Goal: Use online tool/utility: Utilize a website feature to perform a specific function

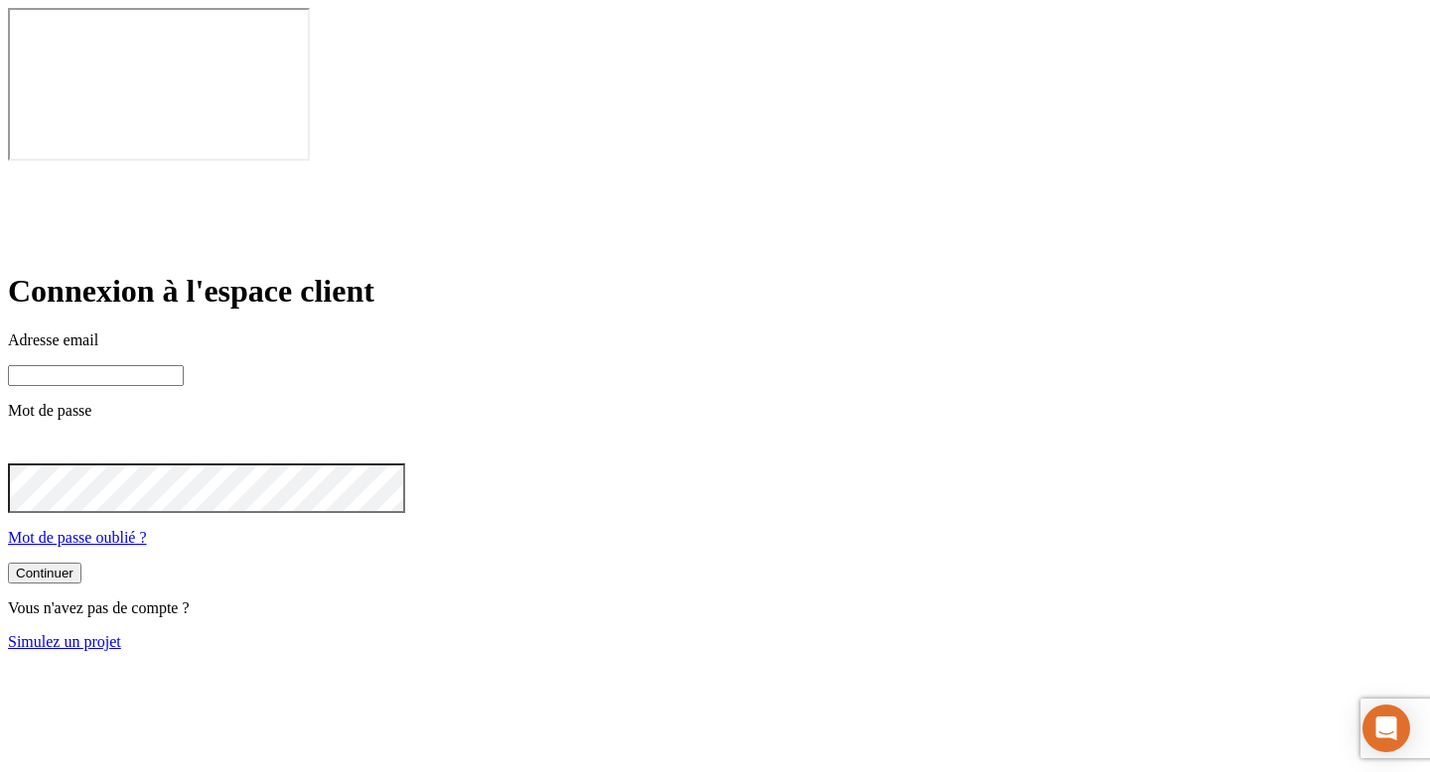
click at [184, 365] on input at bounding box center [96, 375] width 176 height 21
paste input "james.bond+11569@nalo.fr"
type input "james.bond+11569@nalo.fr"
click at [8, 565] on button "Continuer" at bounding box center [44, 575] width 73 height 21
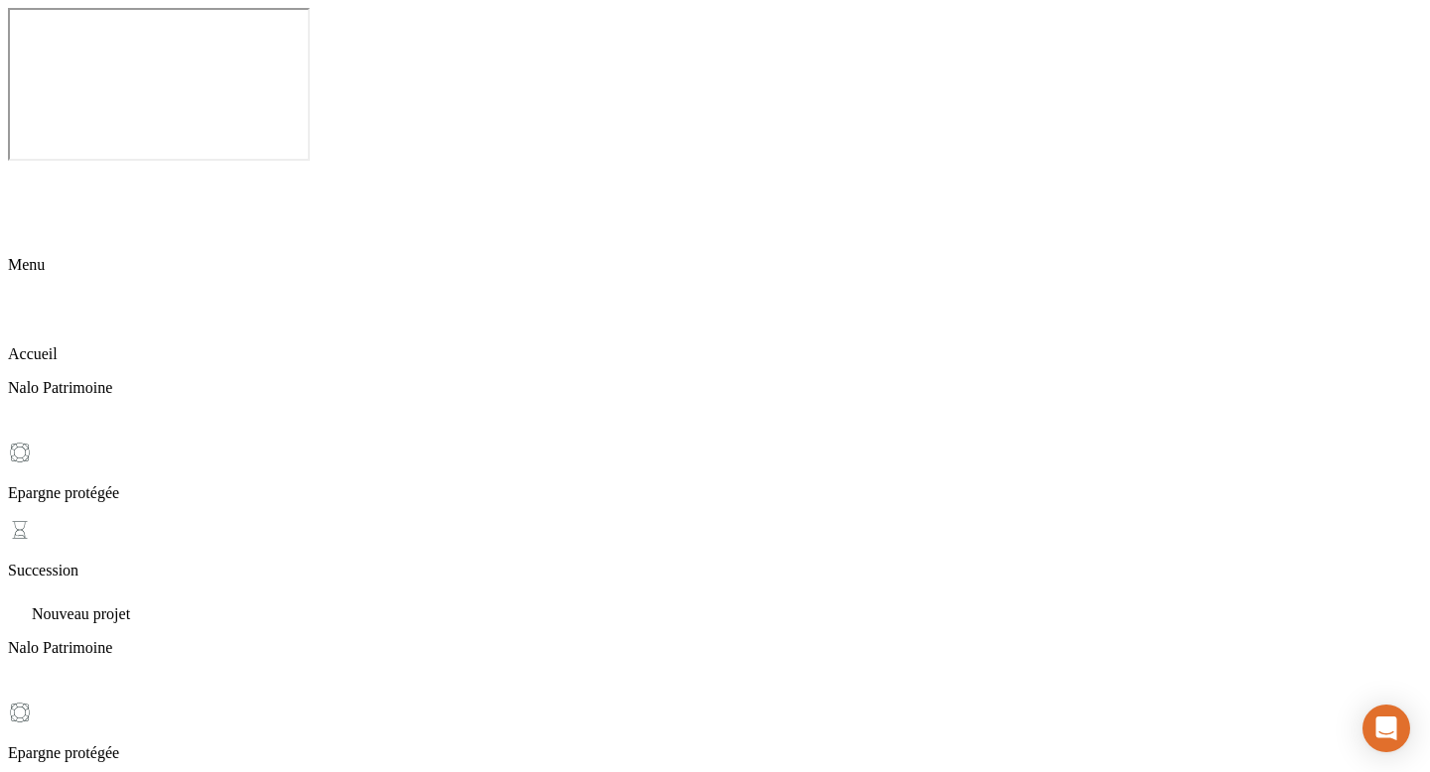
scroll to position [85, 0]
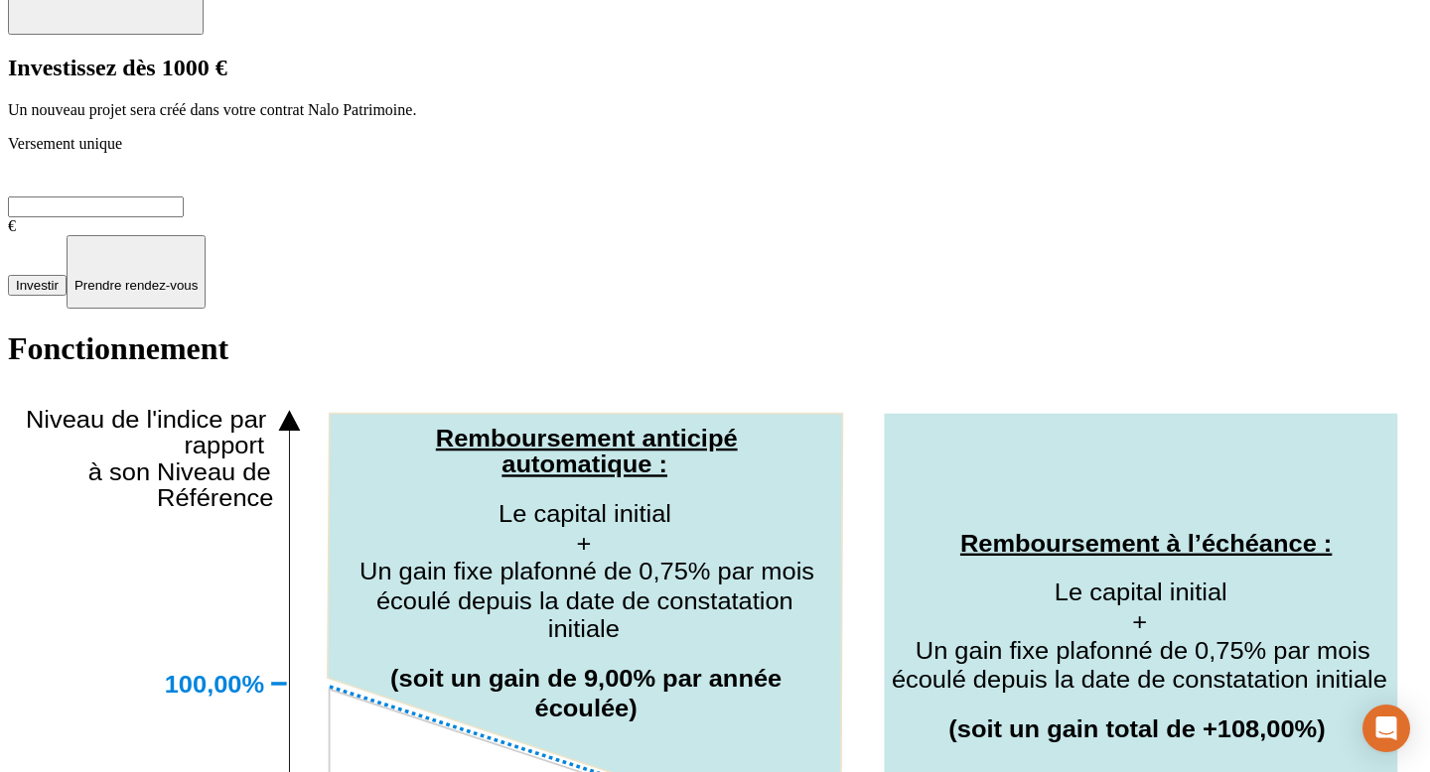
scroll to position [1383, 0]
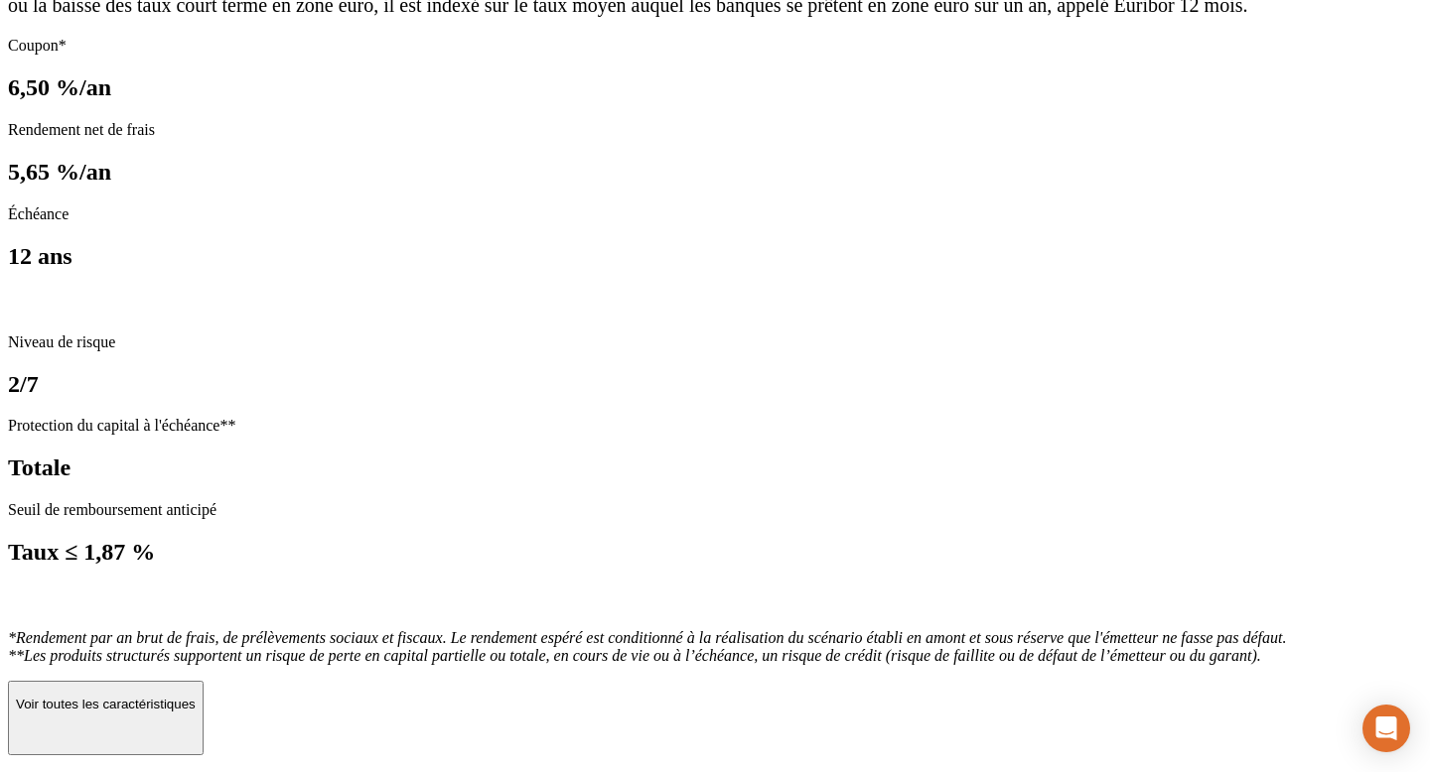
scroll to position [546, 0]
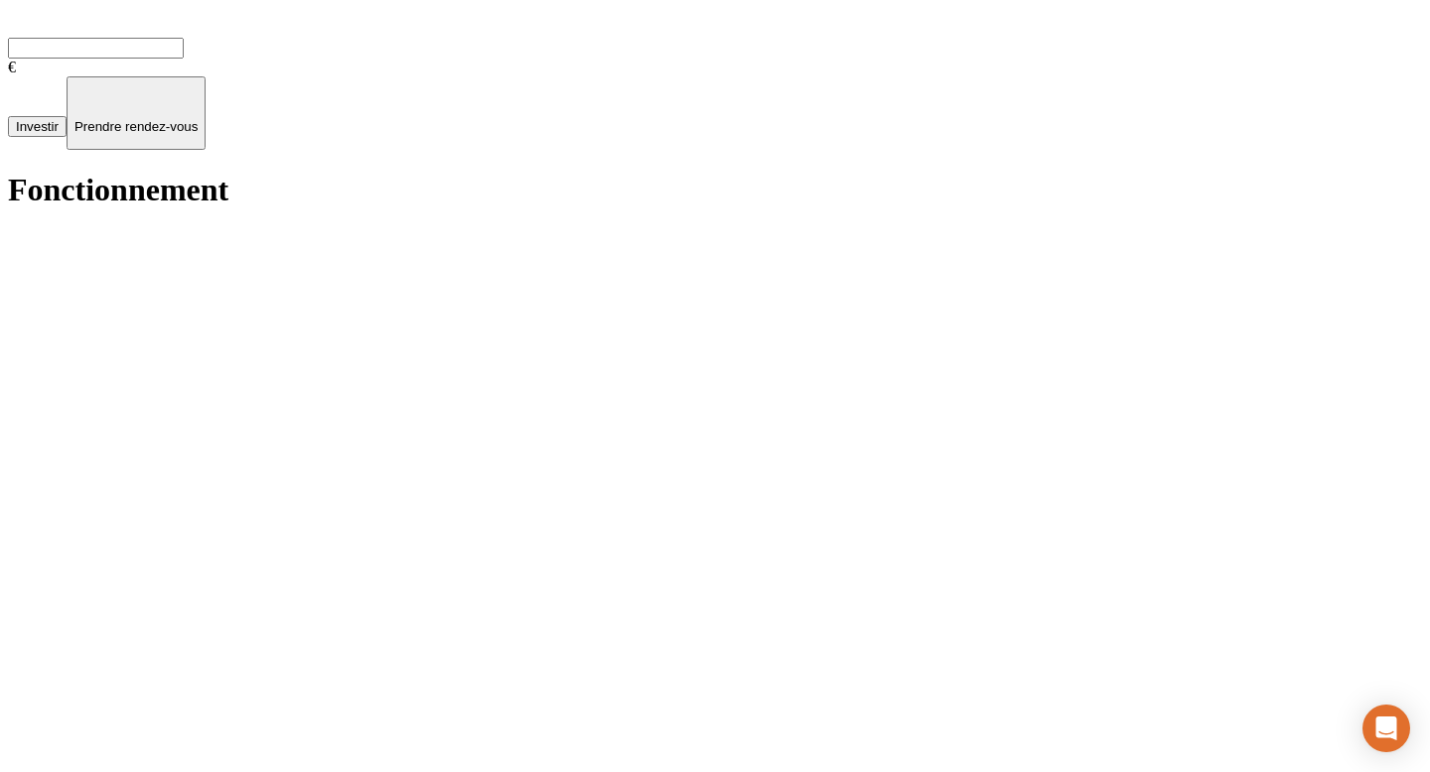
scroll to position [1425, 0]
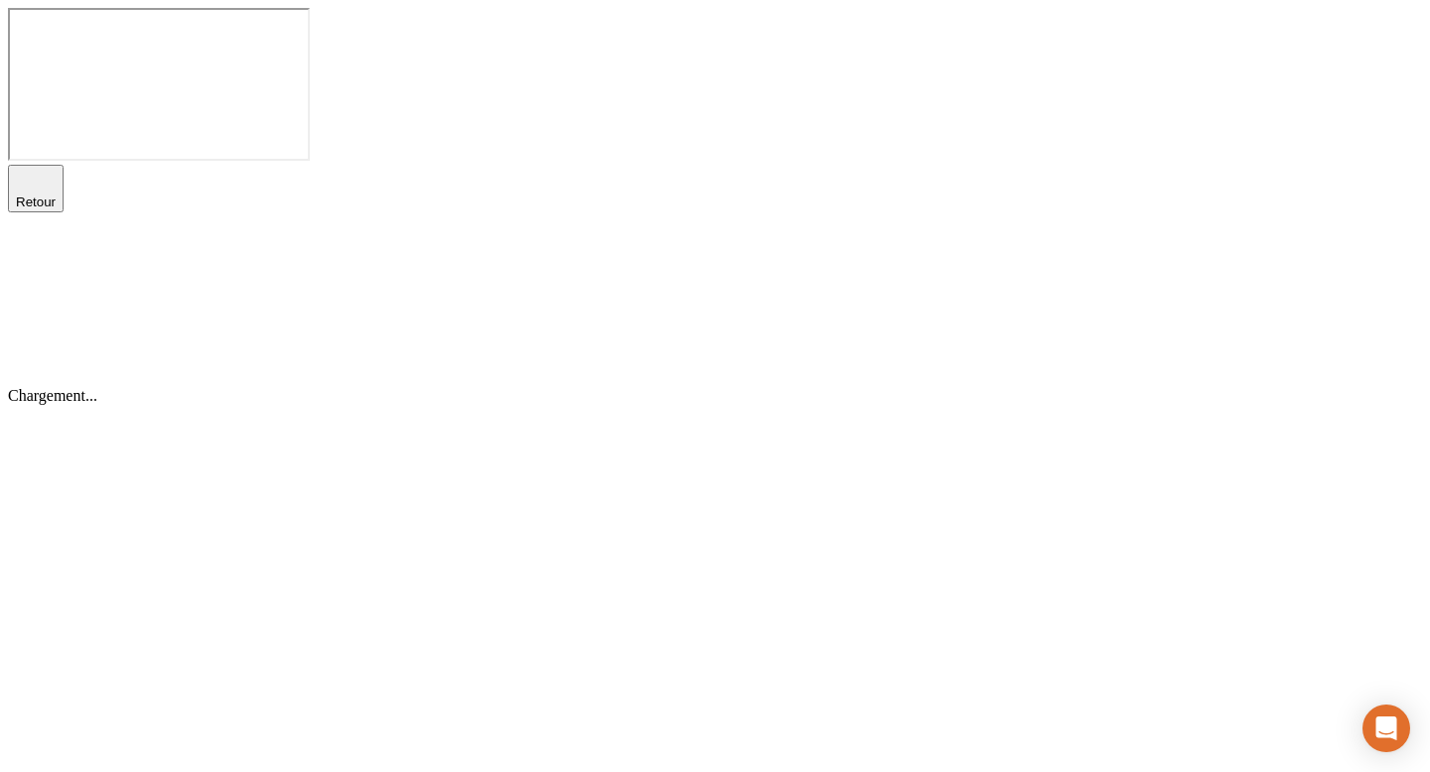
scroll to position [0, 0]
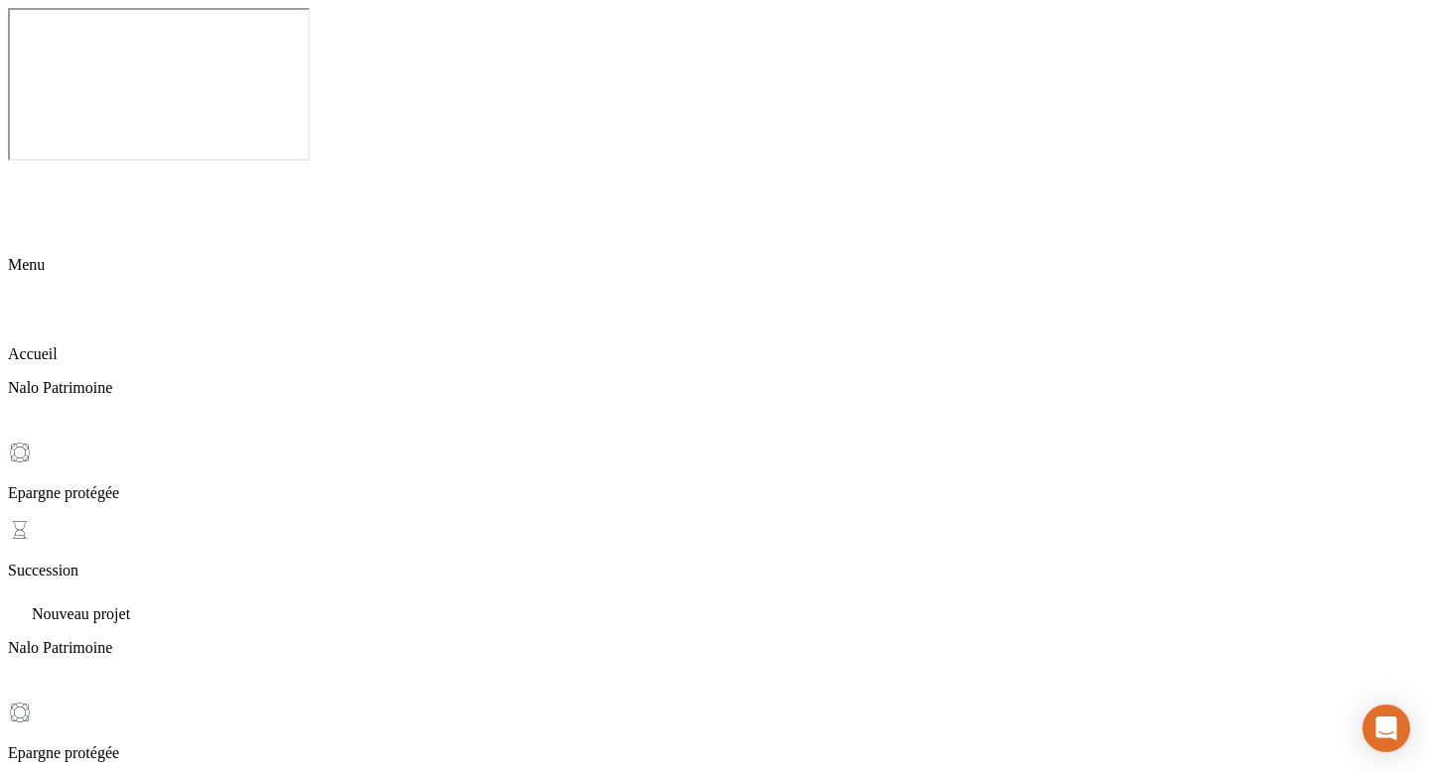
scroll to position [85, 0]
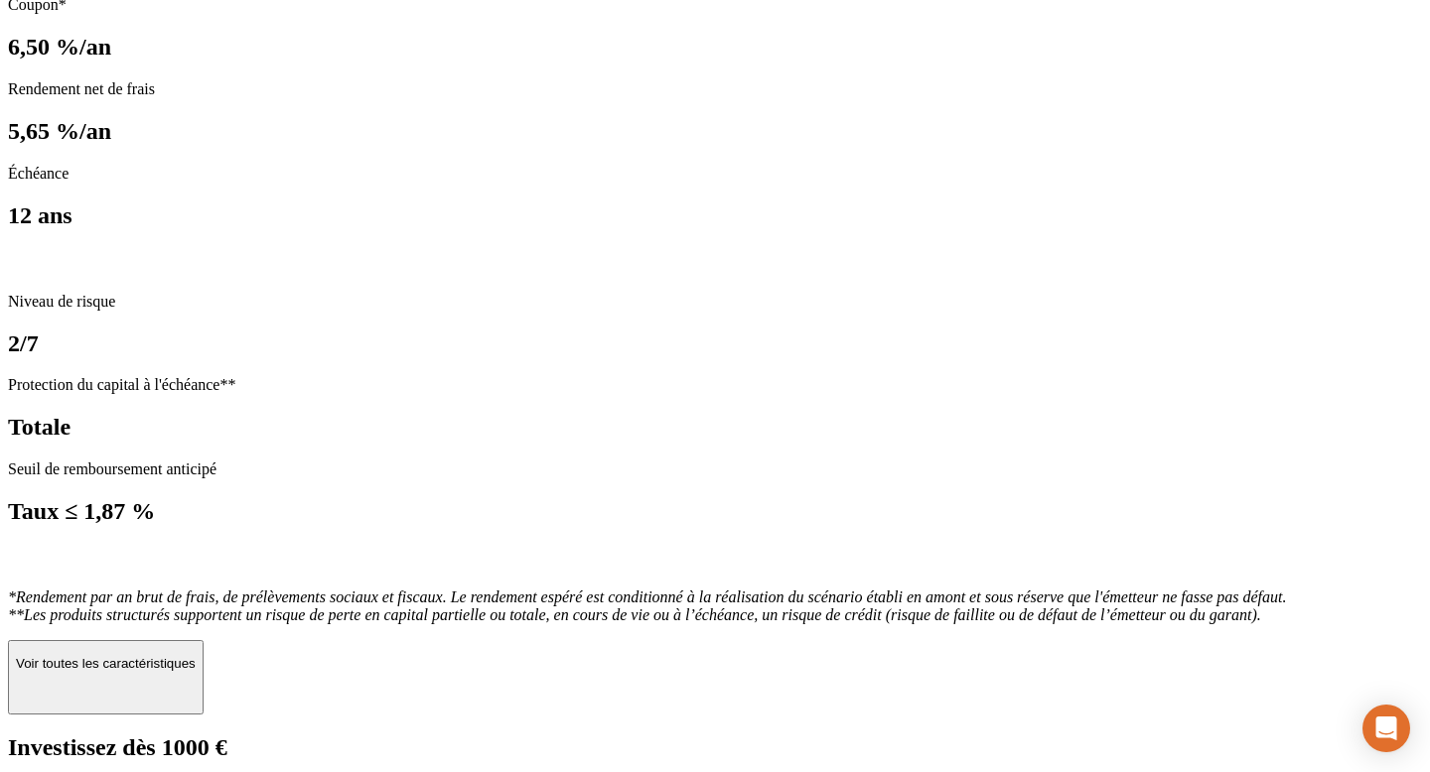
scroll to position [623, 0]
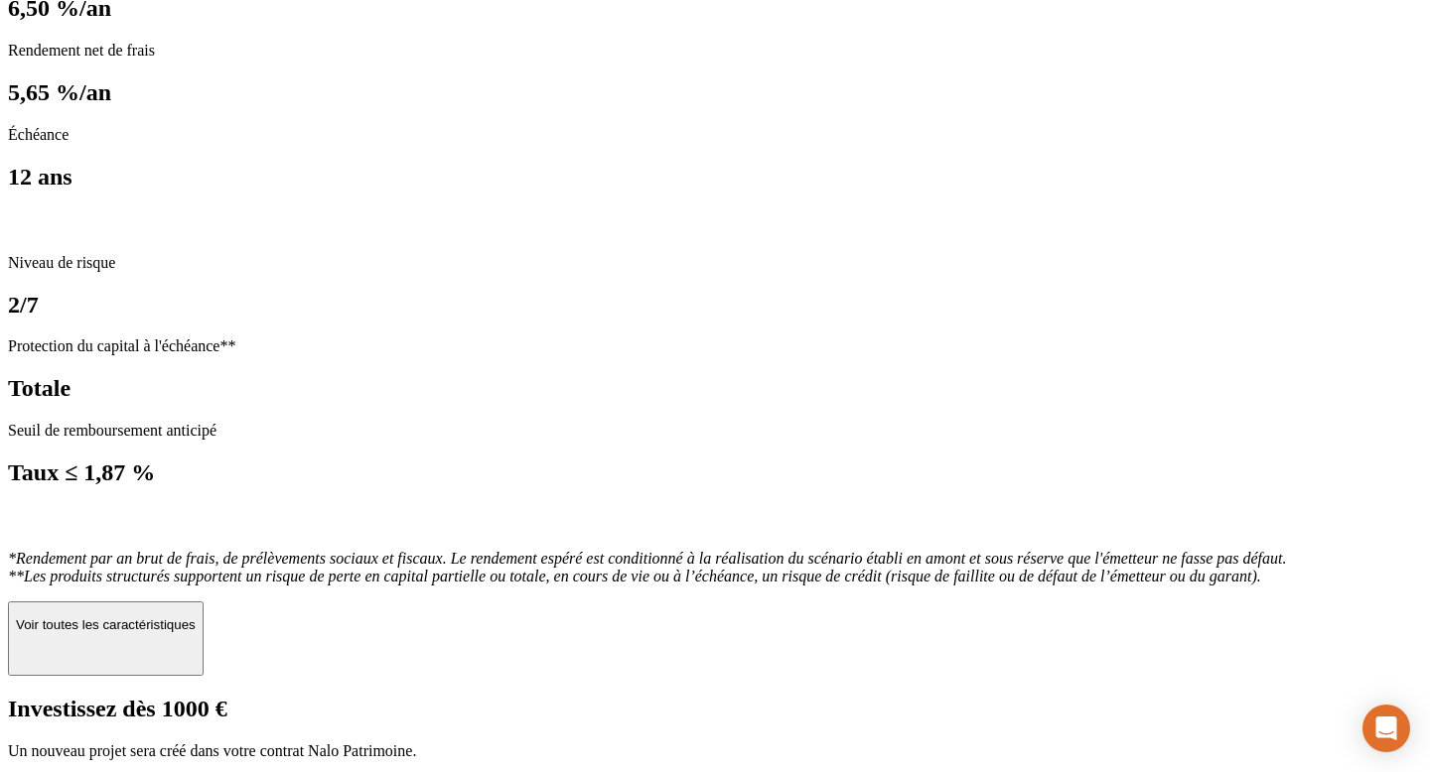
click at [117, 646] on icon "button" at bounding box center [105, 658] width 24 height 24
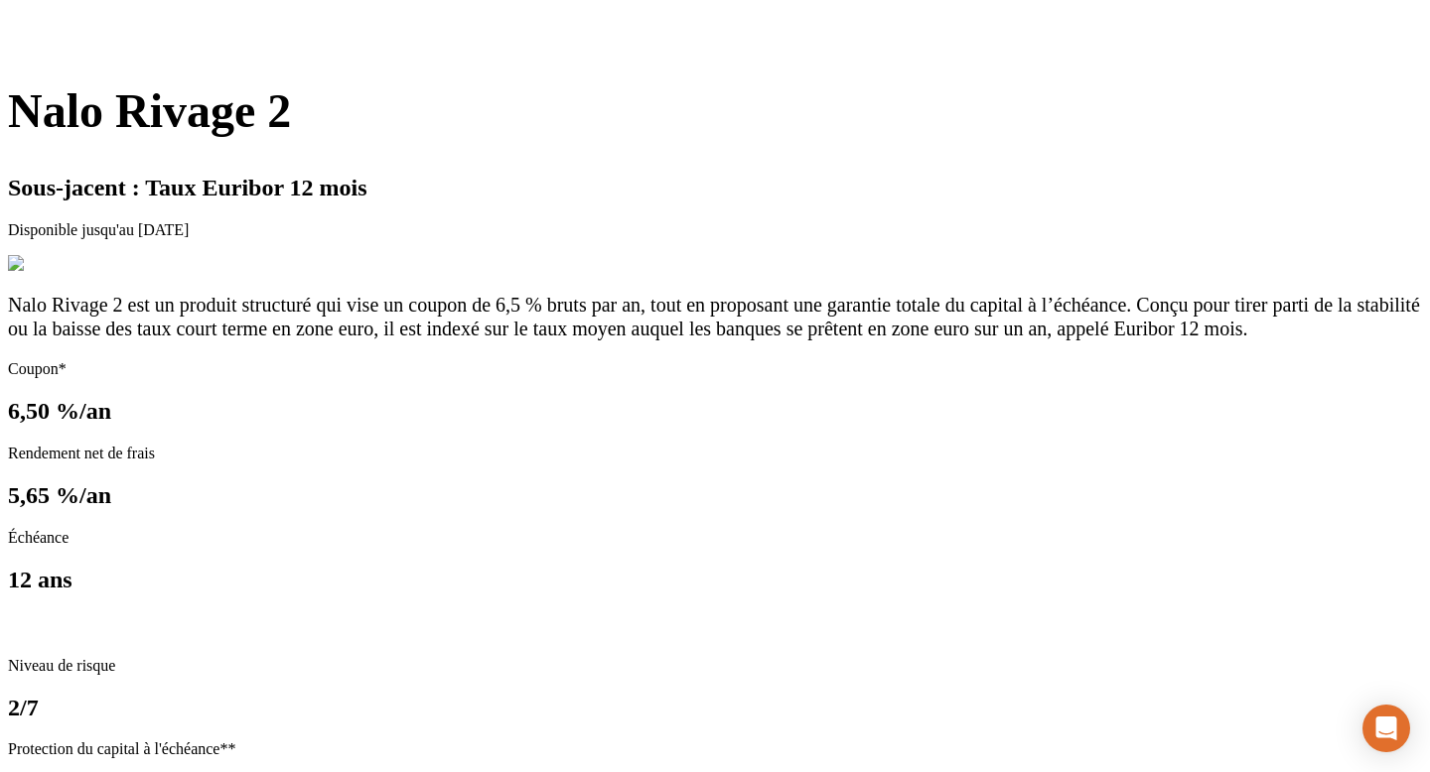
scroll to position [0, 0]
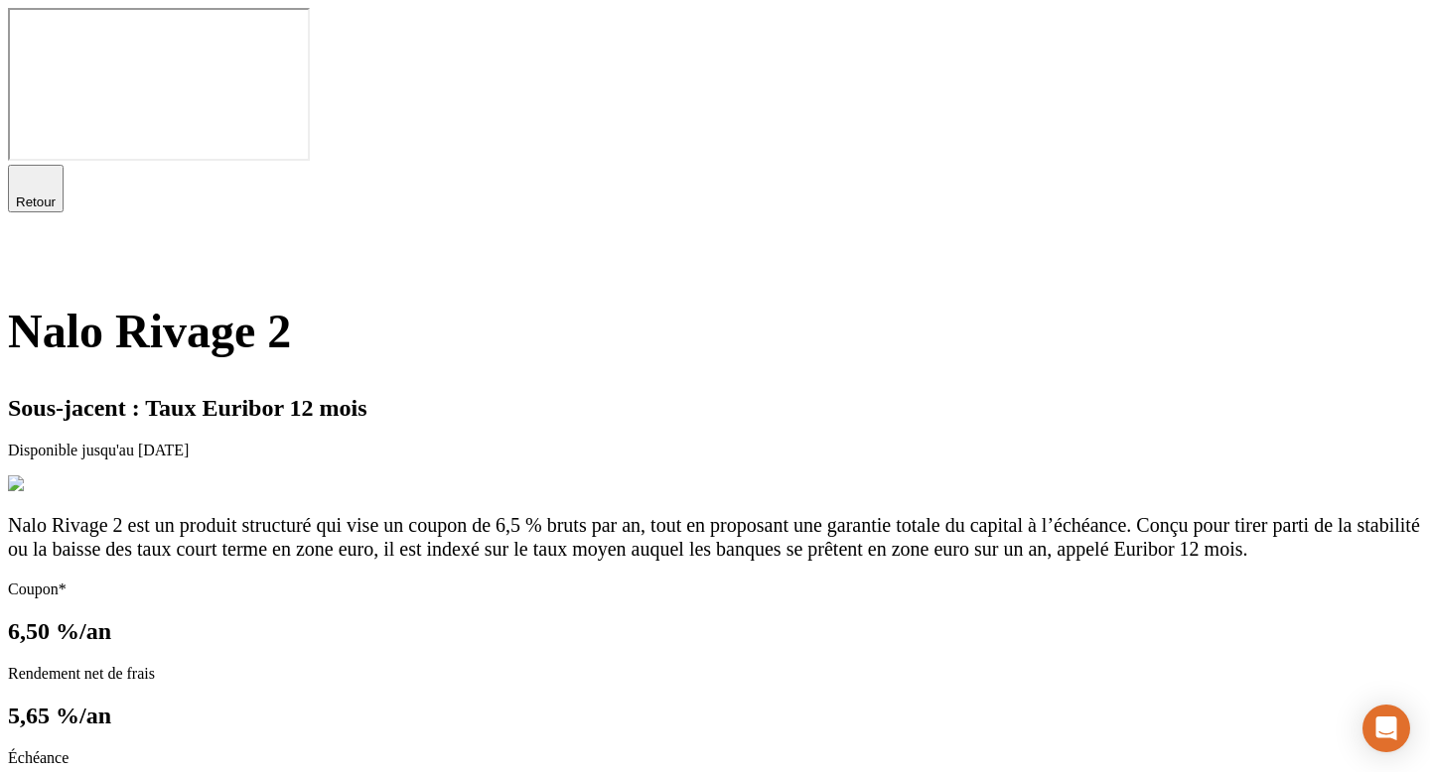
click at [1380, 240] on div at bounding box center [715, 254] width 1414 height 28
click at [32, 240] on icon at bounding box center [20, 252] width 24 height 24
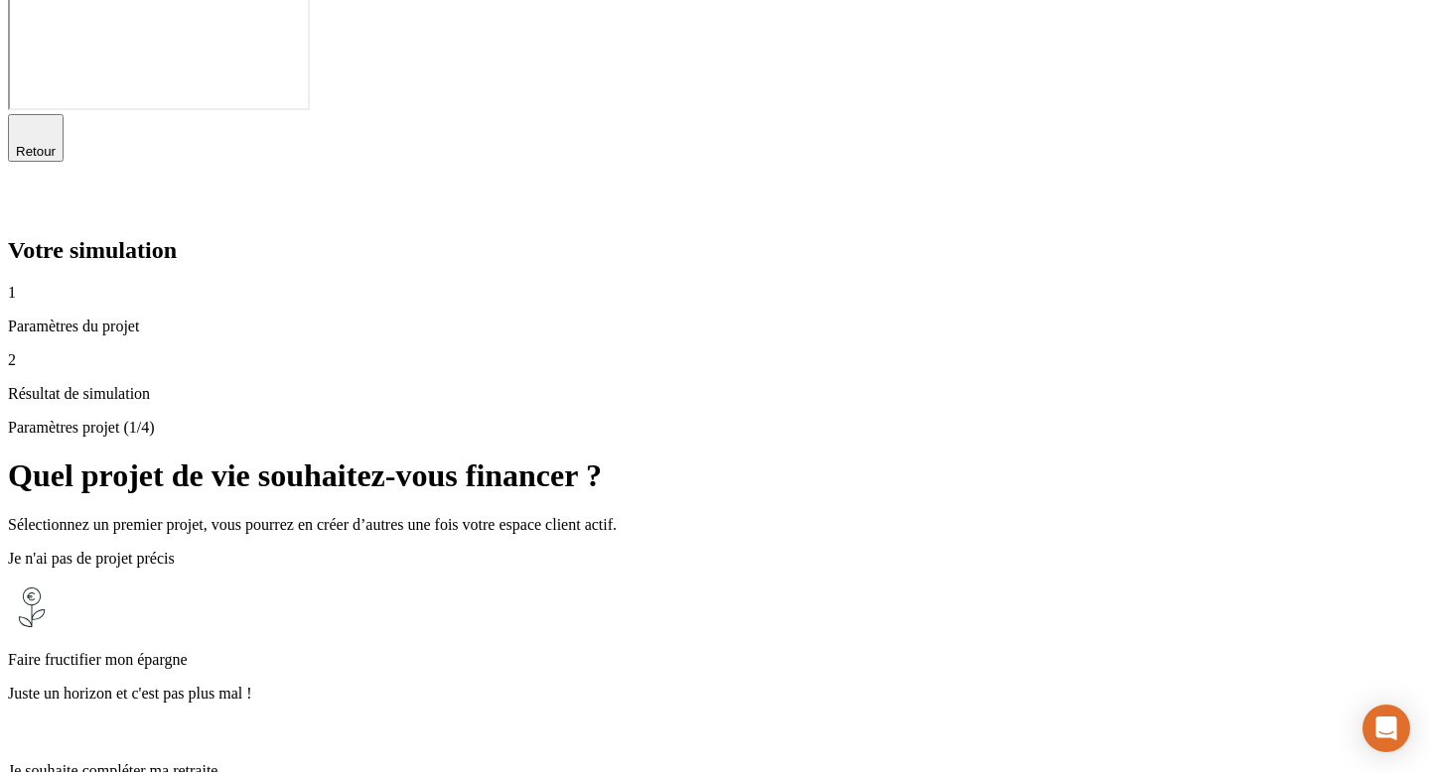
scroll to position [56, 0]
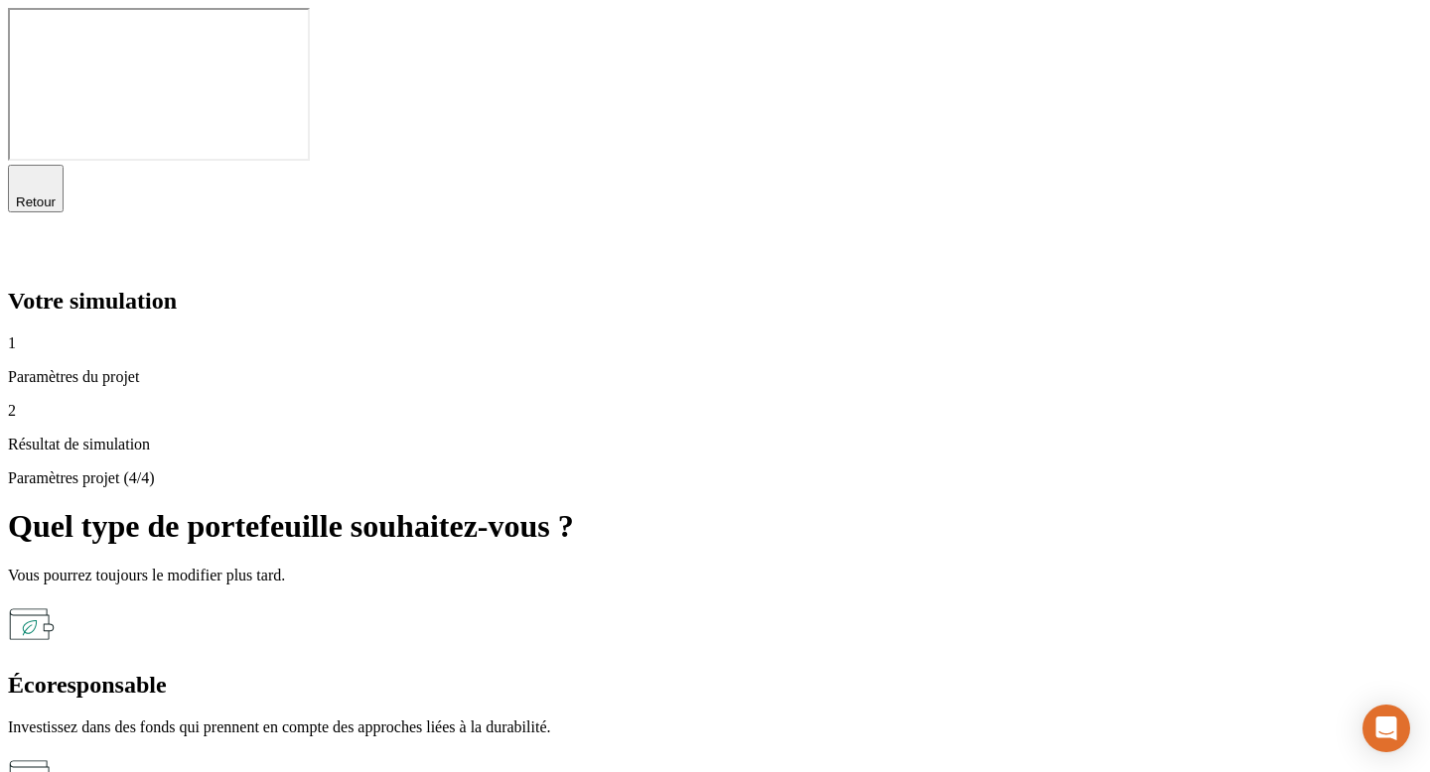
click at [618, 672] on div "Écoresponsable" at bounding box center [715, 685] width 1414 height 27
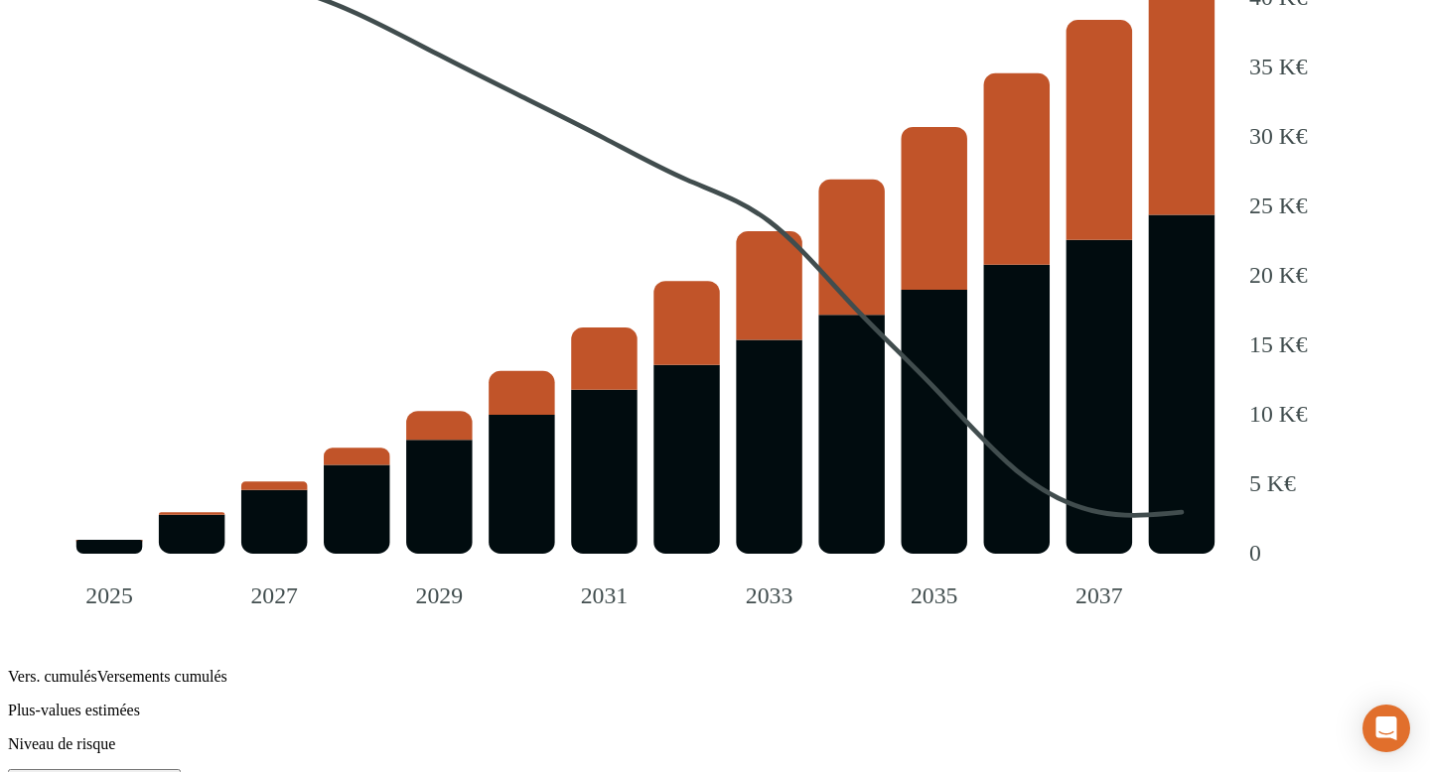
scroll to position [2213, 0]
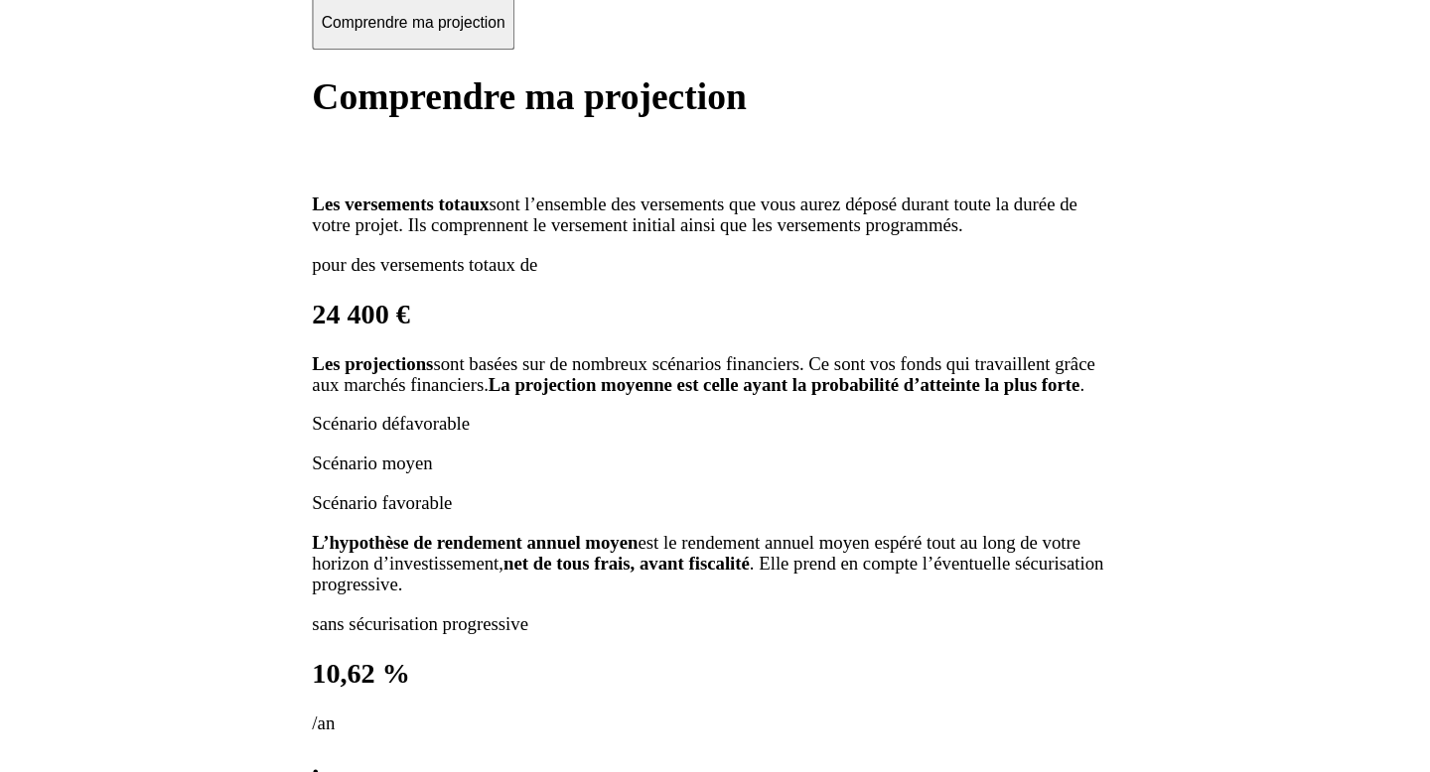
scroll to position [2092, 0]
